Goal: Task Accomplishment & Management: Manage account settings

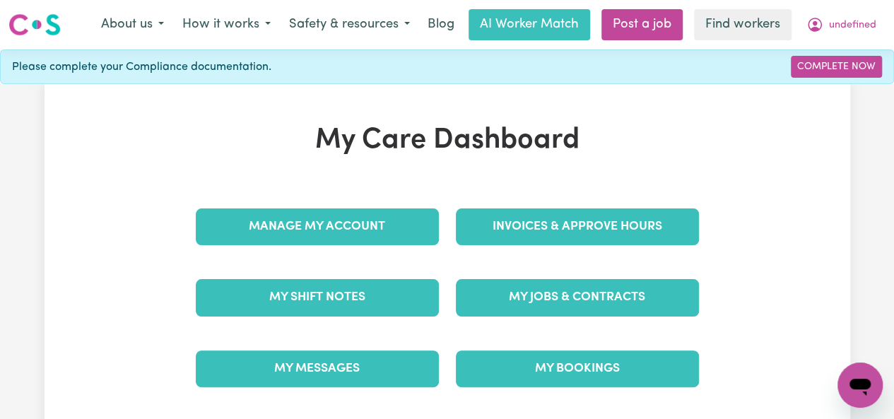
click at [577, 226] on link "Invoices & Approve Hours" at bounding box center [577, 227] width 243 height 37
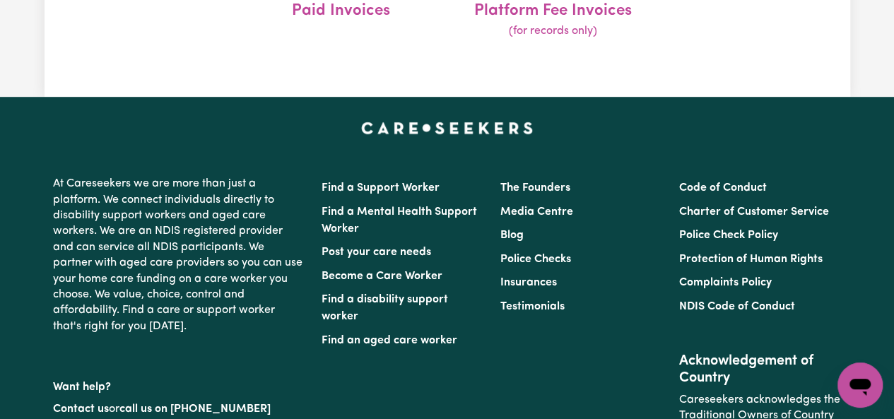
scroll to position [295, 0]
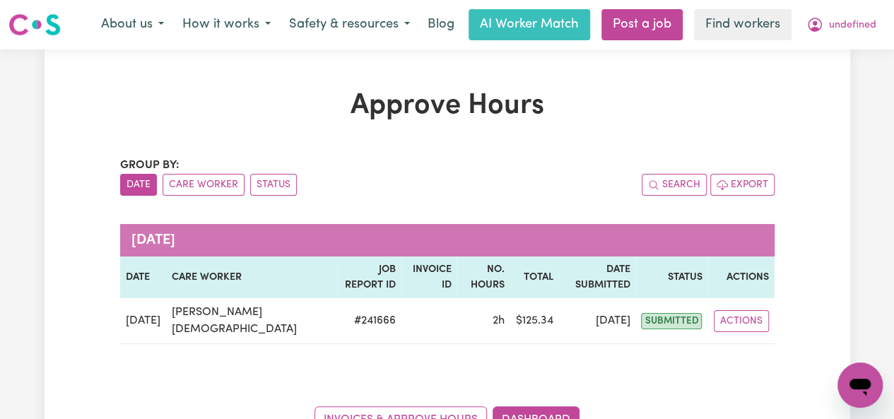
click at [754, 310] on button "Actions" at bounding box center [741, 321] width 55 height 22
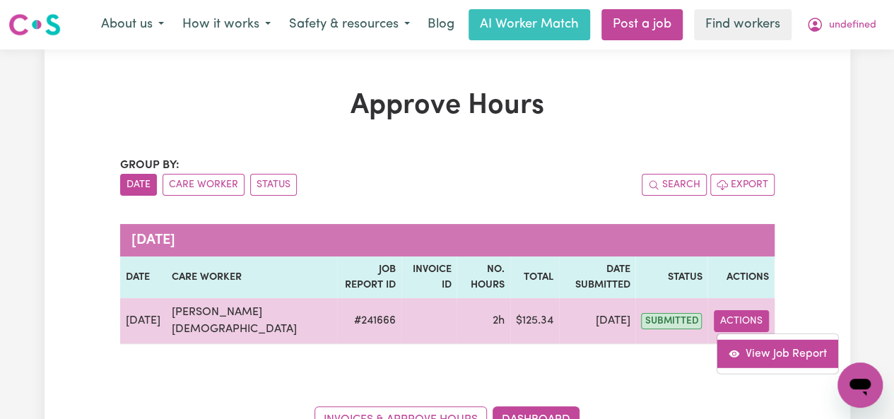
click at [744, 339] on link "View Job Report" at bounding box center [778, 353] width 121 height 28
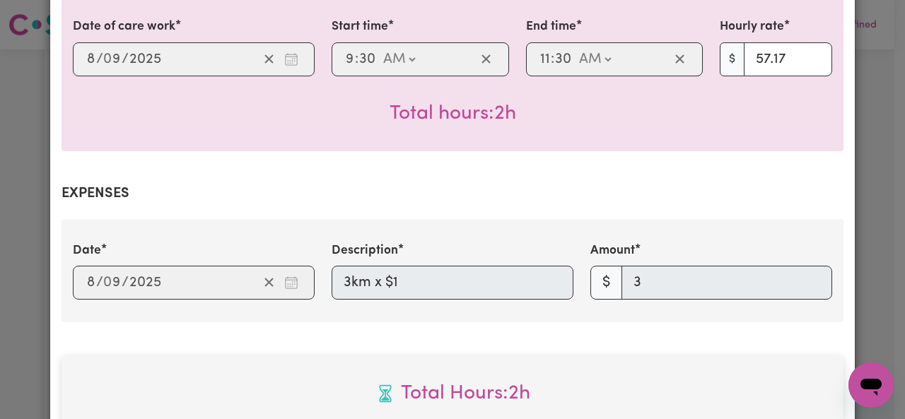
scroll to position [774, 0]
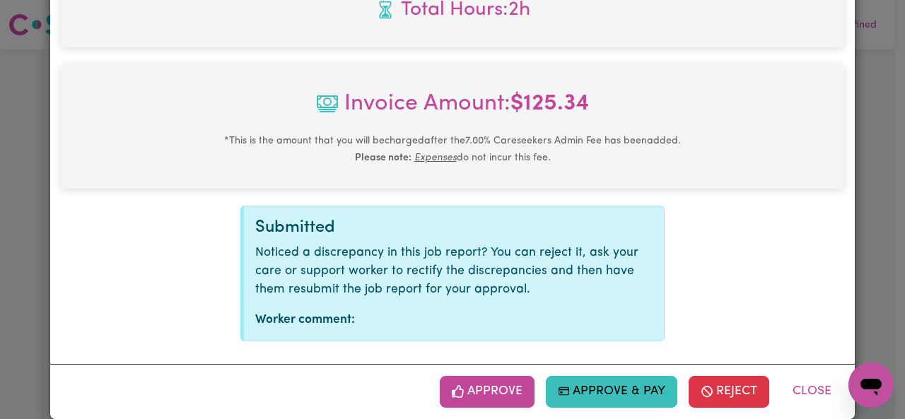
click at [523, 378] on button "Approve" at bounding box center [487, 391] width 95 height 31
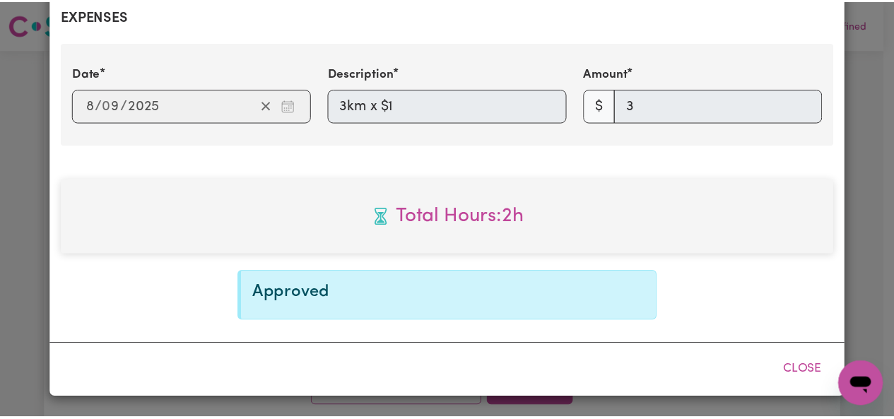
scroll to position [546, 0]
